Goal: Navigation & Orientation: Find specific page/section

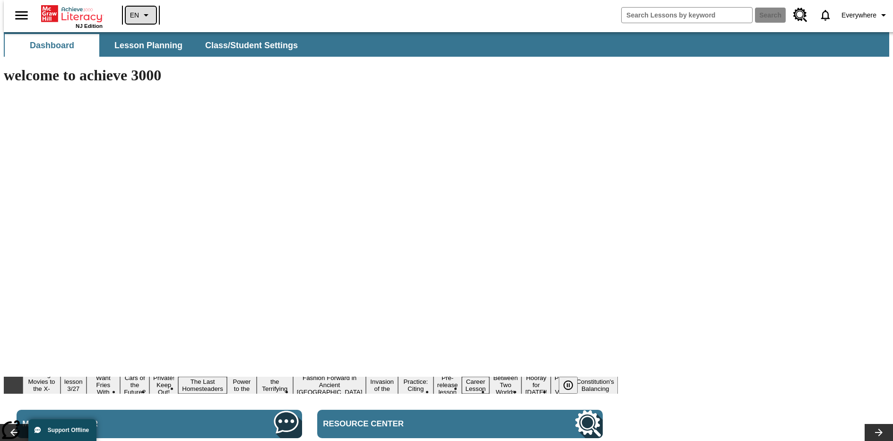
click at [140, 15] on icon "Language: EN, Select a language" at bounding box center [145, 14] width 11 height 11
